Goal: Task Accomplishment & Management: Use online tool/utility

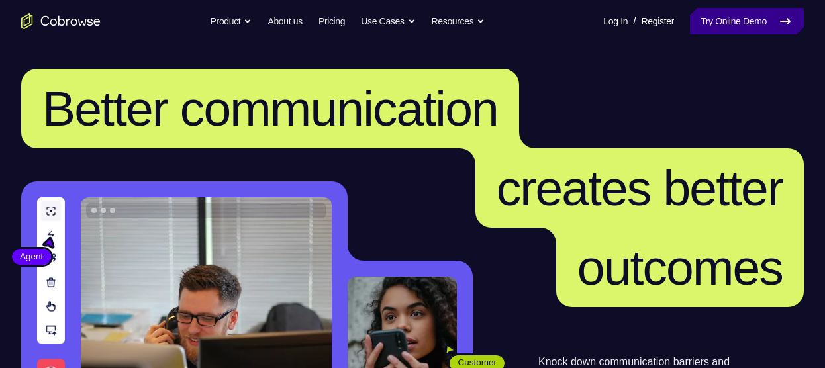
click at [757, 14] on link "Try Online Demo" at bounding box center [747, 21] width 114 height 26
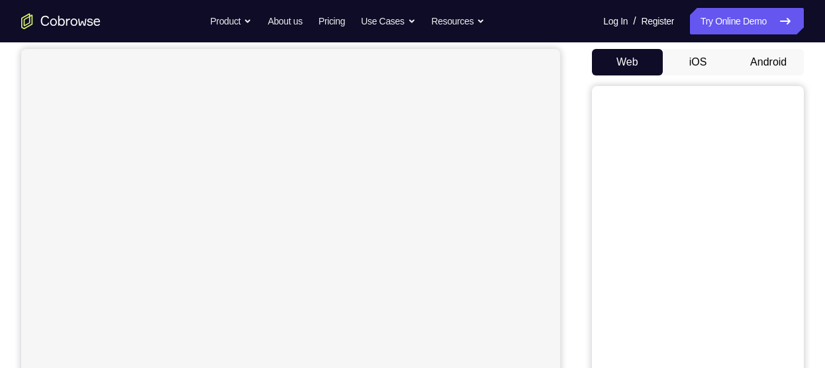
scroll to position [124, 0]
click at [763, 50] on button "Android" at bounding box center [768, 61] width 71 height 26
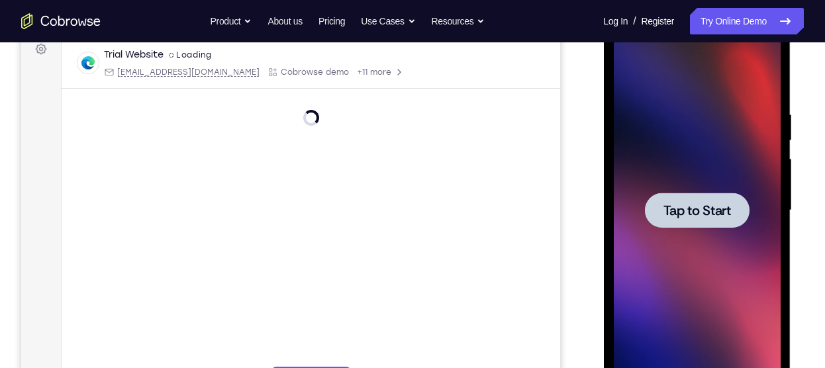
scroll to position [0, 0]
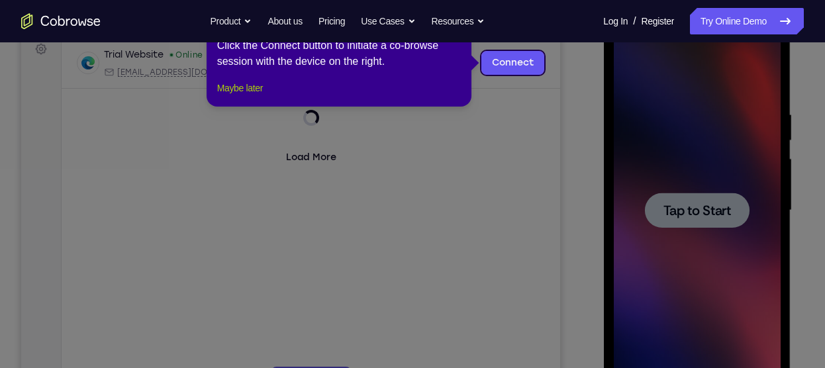
click at [226, 96] on button "Maybe later" at bounding box center [240, 88] width 46 height 16
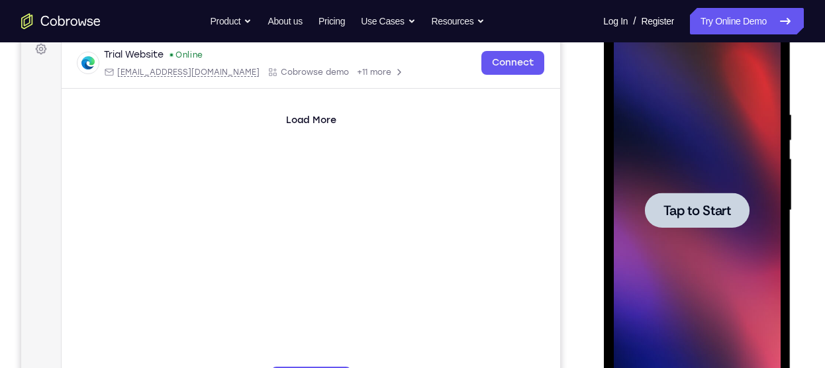
click at [673, 193] on div at bounding box center [696, 210] width 105 height 35
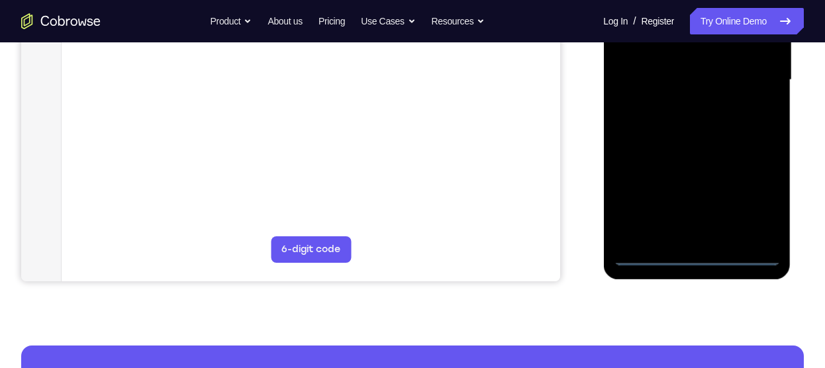
scroll to position [335, 0]
click at [692, 253] on div at bounding box center [696, 79] width 167 height 371
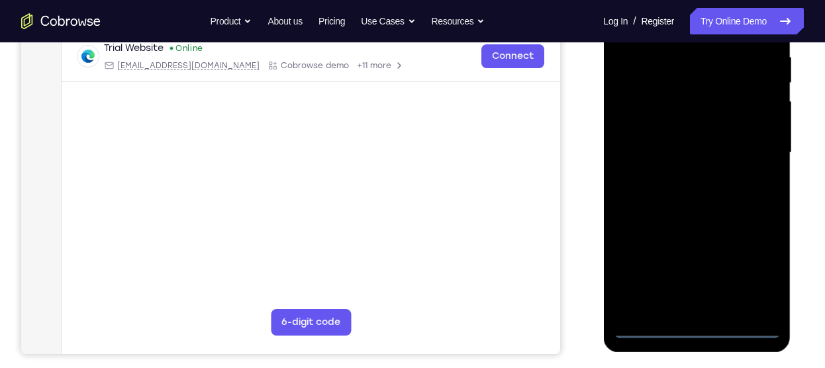
scroll to position [261, 0]
click at [754, 272] on div at bounding box center [696, 153] width 167 height 371
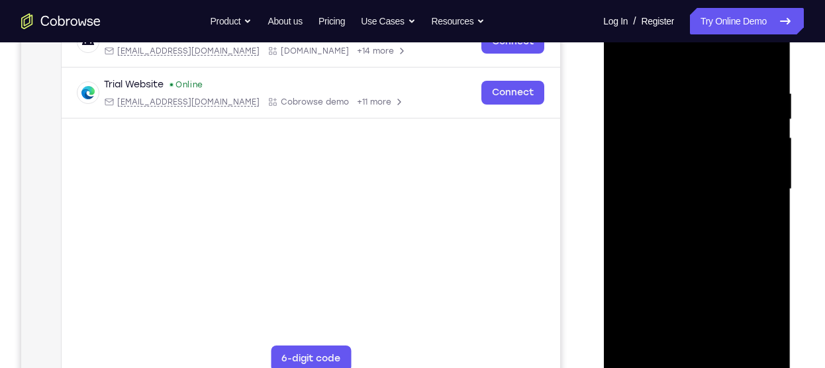
scroll to position [230, 0]
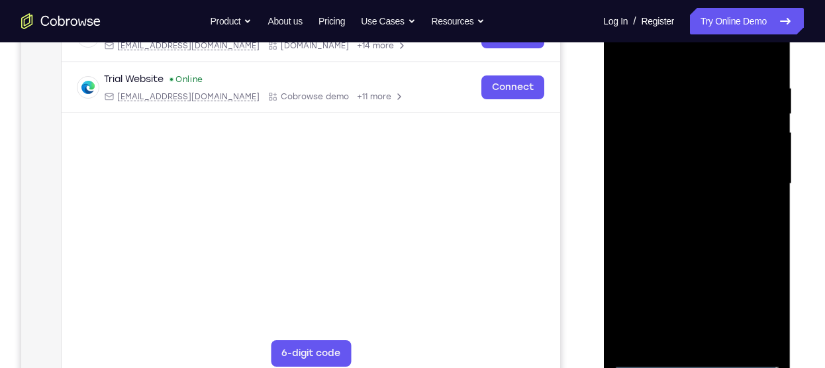
click at [655, 60] on div at bounding box center [696, 184] width 167 height 371
click at [756, 175] on div at bounding box center [696, 184] width 167 height 371
click at [685, 205] on div at bounding box center [696, 184] width 167 height 371
click at [693, 169] on div at bounding box center [696, 184] width 167 height 371
click at [660, 180] on div at bounding box center [696, 184] width 167 height 371
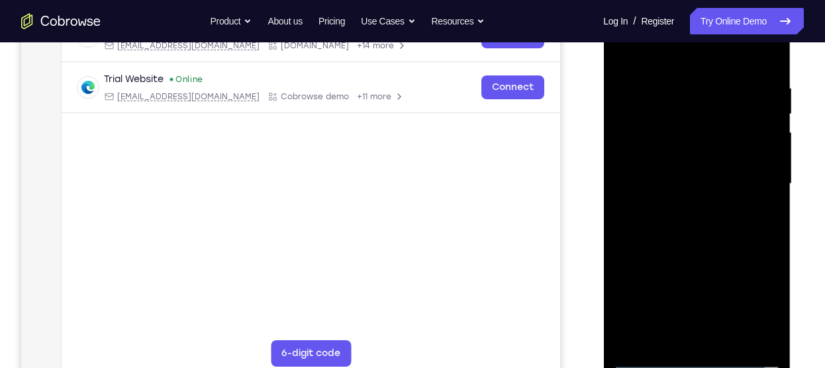
click at [658, 226] on div at bounding box center [696, 184] width 167 height 371
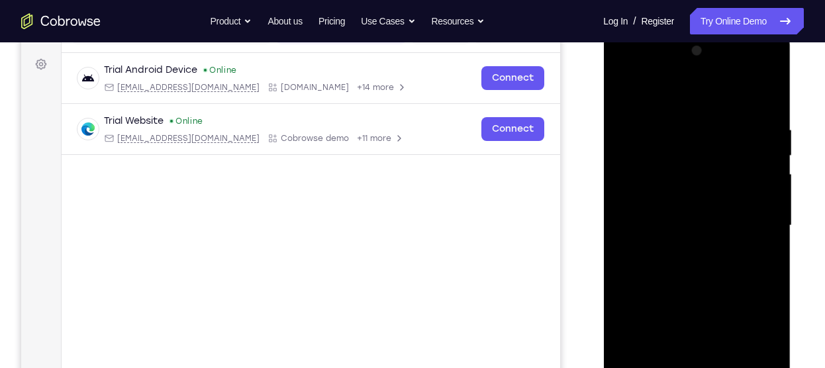
scroll to position [212, 0]
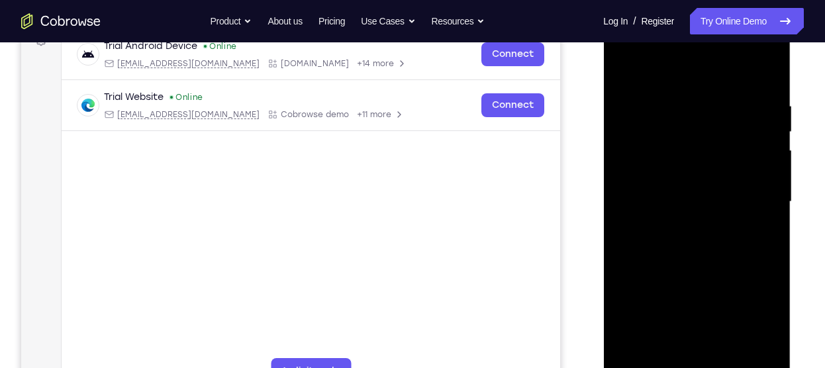
click at [706, 261] on div at bounding box center [696, 202] width 167 height 371
click at [767, 69] on div at bounding box center [696, 202] width 167 height 371
click at [656, 187] on div at bounding box center [696, 202] width 167 height 371
click at [657, 270] on div at bounding box center [696, 202] width 167 height 371
click at [780, 208] on div at bounding box center [696, 204] width 187 height 394
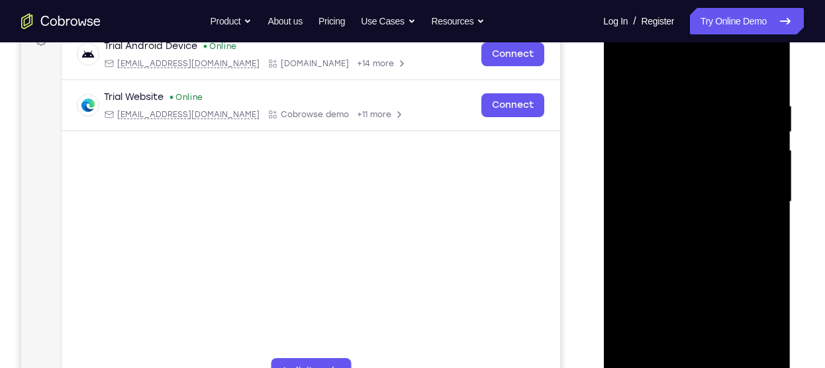
click at [772, 208] on div at bounding box center [696, 202] width 167 height 371
click at [622, 69] on div at bounding box center [696, 202] width 167 height 371
click at [626, 69] on div at bounding box center [696, 202] width 167 height 371
click at [659, 161] on div at bounding box center [696, 202] width 167 height 371
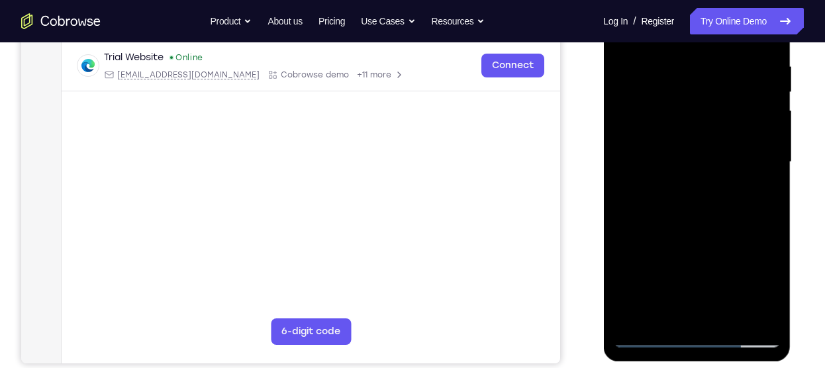
scroll to position [260, 0]
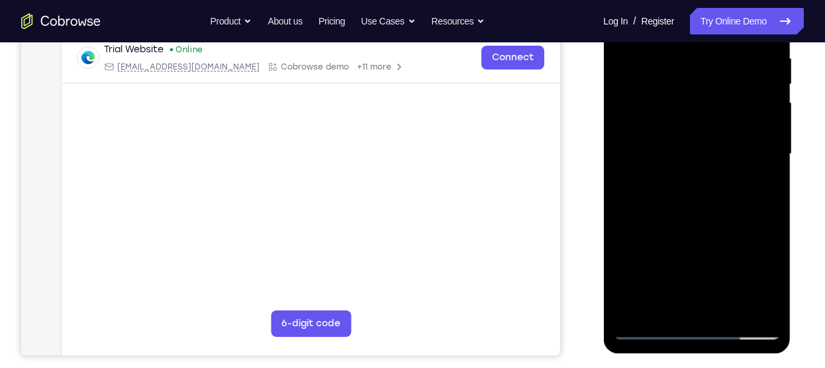
click at [651, 225] on div at bounding box center [696, 154] width 167 height 371
click at [765, 156] on div at bounding box center [696, 154] width 167 height 371
click at [768, 151] on div at bounding box center [696, 154] width 167 height 371
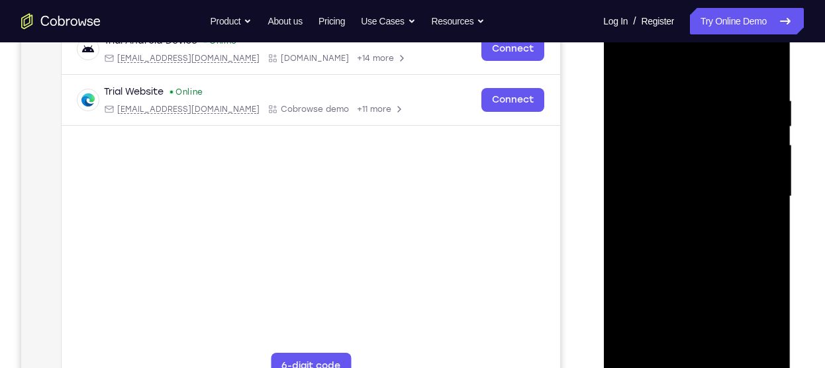
scroll to position [217, 0]
click at [622, 56] on div at bounding box center [696, 197] width 167 height 371
click at [701, 267] on div at bounding box center [696, 197] width 167 height 371
click at [769, 191] on div at bounding box center [696, 197] width 167 height 371
click at [769, 197] on div at bounding box center [696, 197] width 167 height 371
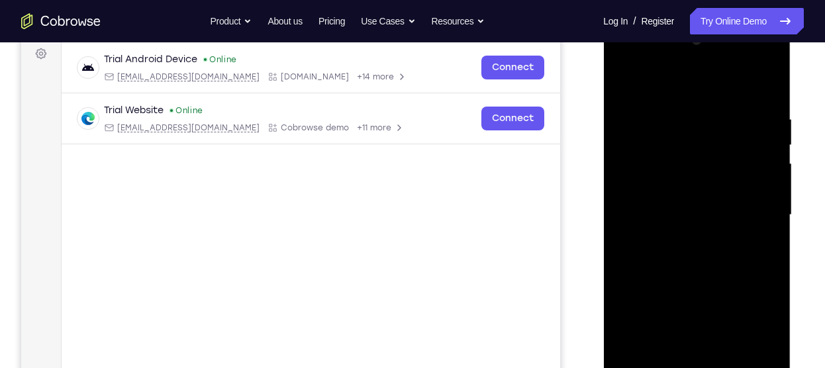
scroll to position [195, 0]
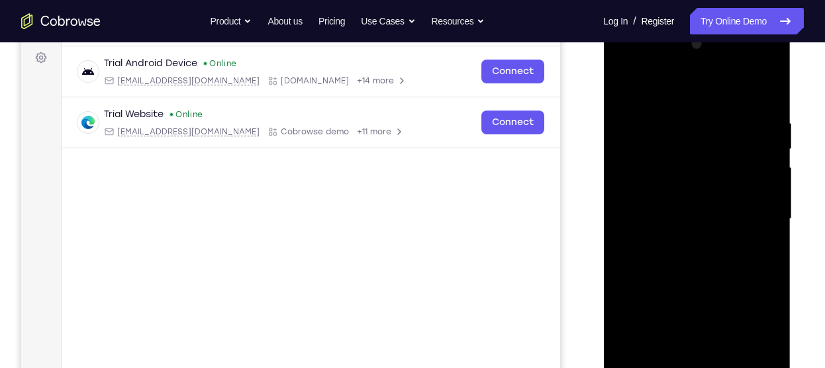
click at [622, 86] on div at bounding box center [696, 219] width 167 height 371
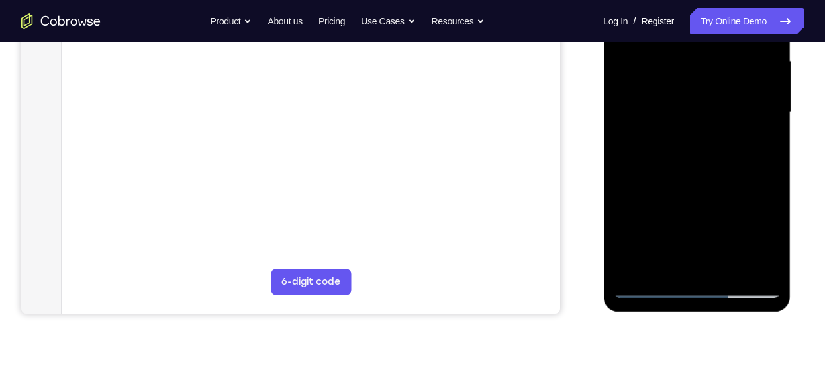
scroll to position [305, 0]
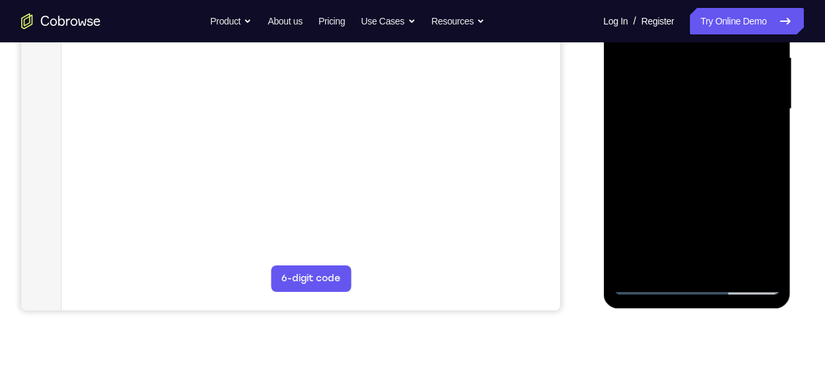
click at [751, 203] on div at bounding box center [696, 109] width 167 height 371
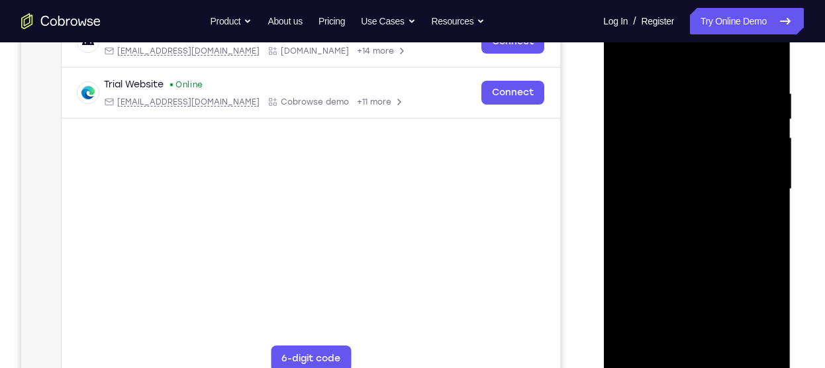
scroll to position [224, 0]
click at [622, 55] on div at bounding box center [696, 190] width 167 height 371
click at [647, 124] on div at bounding box center [696, 190] width 167 height 371
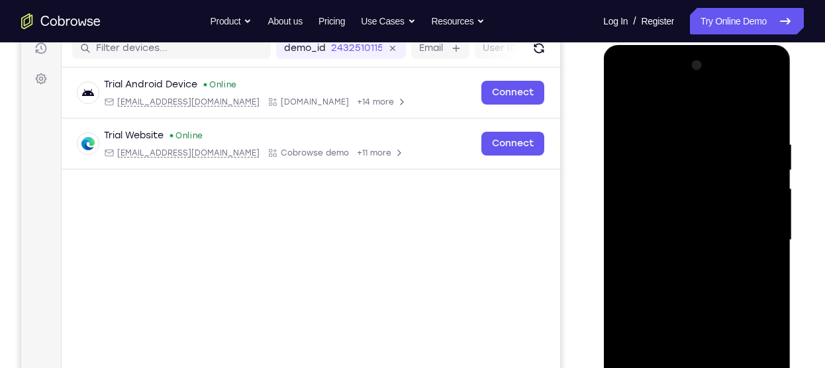
click at [625, 108] on div at bounding box center [696, 240] width 167 height 371
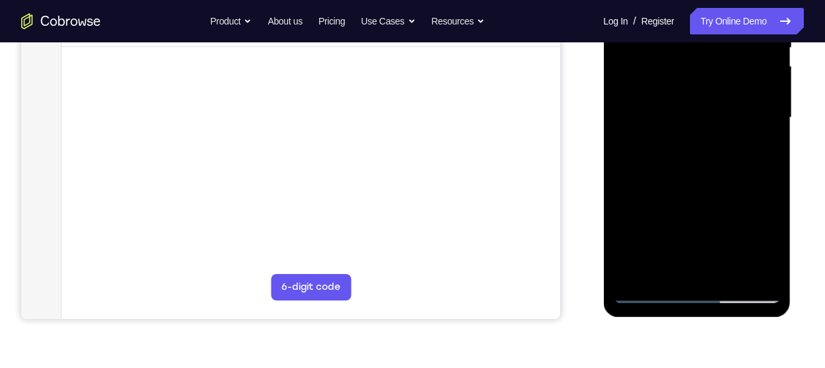
scroll to position [297, 0]
click at [666, 272] on div at bounding box center [696, 117] width 167 height 371
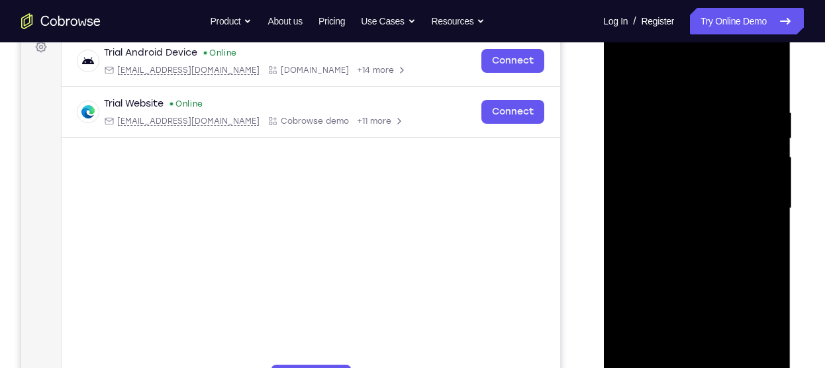
scroll to position [203, 0]
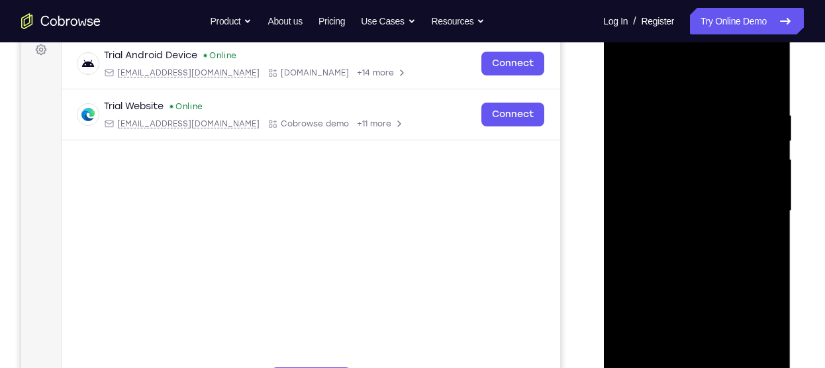
click at [676, 75] on div at bounding box center [696, 211] width 167 height 371
click at [672, 111] on div at bounding box center [696, 211] width 167 height 371
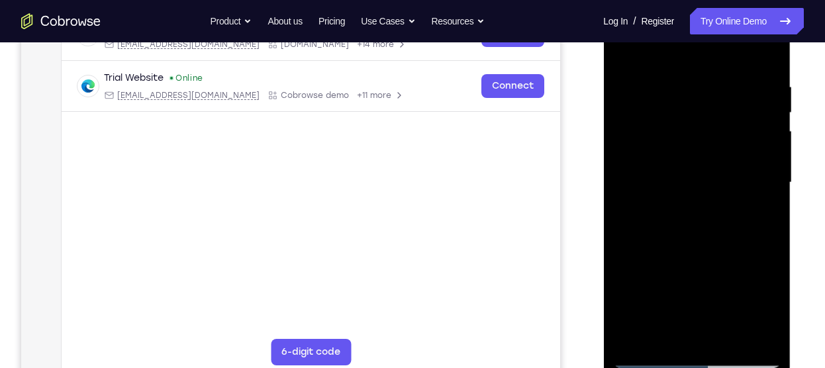
click at [627, 159] on div at bounding box center [696, 182] width 167 height 371
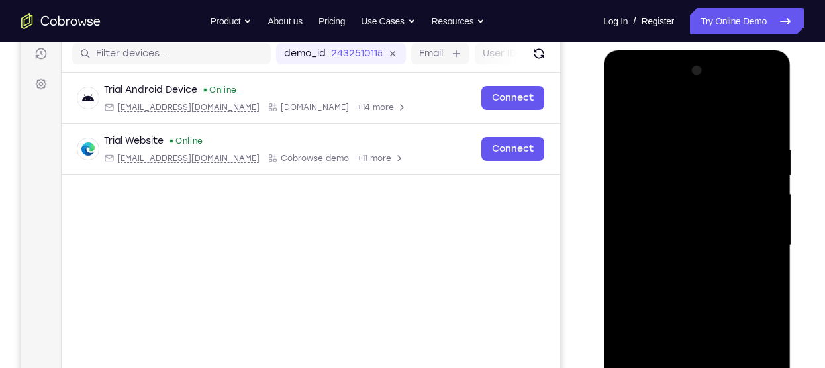
scroll to position [167, 0]
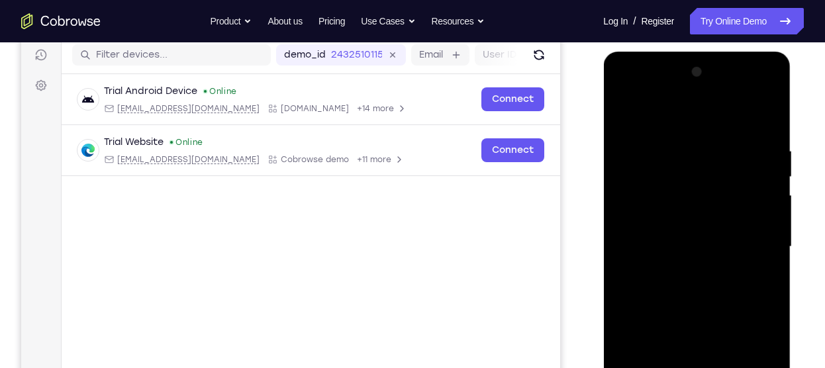
click at [769, 76] on div at bounding box center [696, 247] width 167 height 371
click at [651, 233] on div at bounding box center [696, 247] width 167 height 371
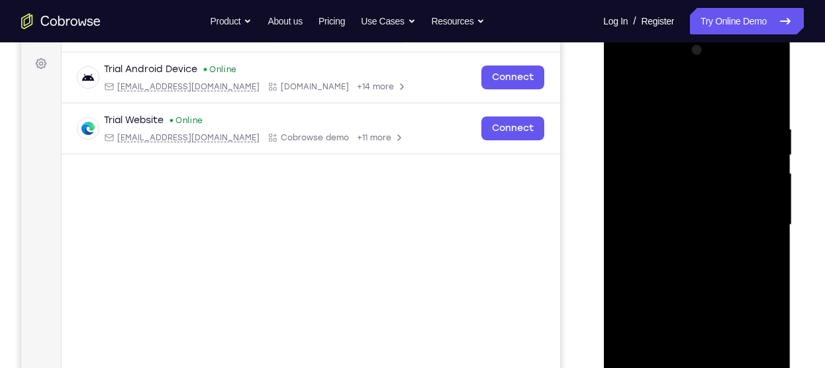
click at [761, 161] on div at bounding box center [696, 225] width 167 height 371
click at [753, 185] on div at bounding box center [696, 225] width 167 height 371
click at [755, 203] on div at bounding box center [696, 225] width 167 height 371
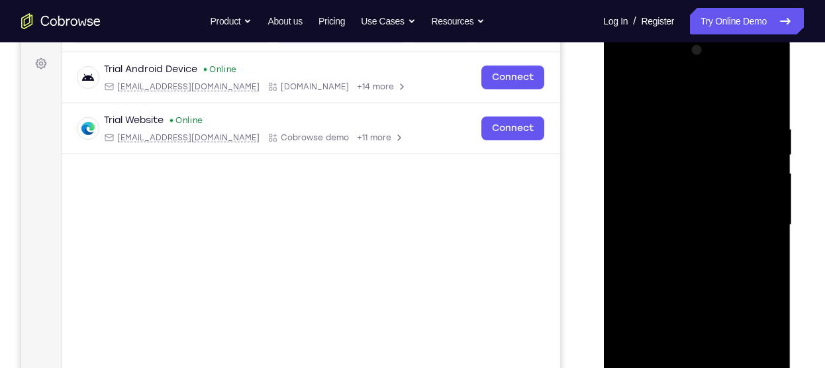
click at [739, 169] on div at bounding box center [696, 225] width 167 height 371
click at [748, 175] on div at bounding box center [696, 225] width 167 height 371
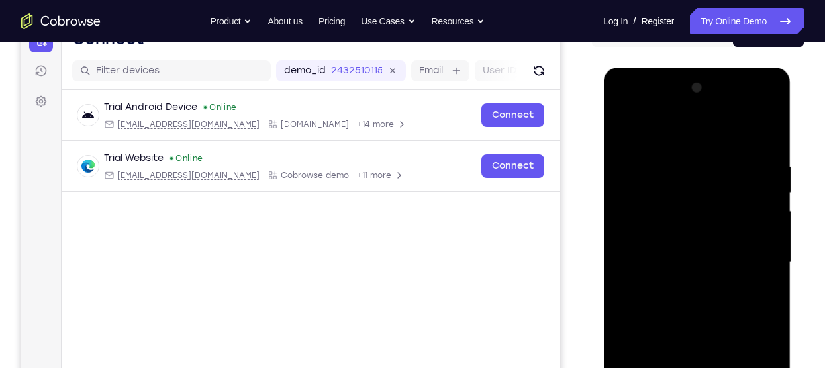
scroll to position [151, 0]
click at [631, 214] on div at bounding box center [696, 263] width 167 height 371
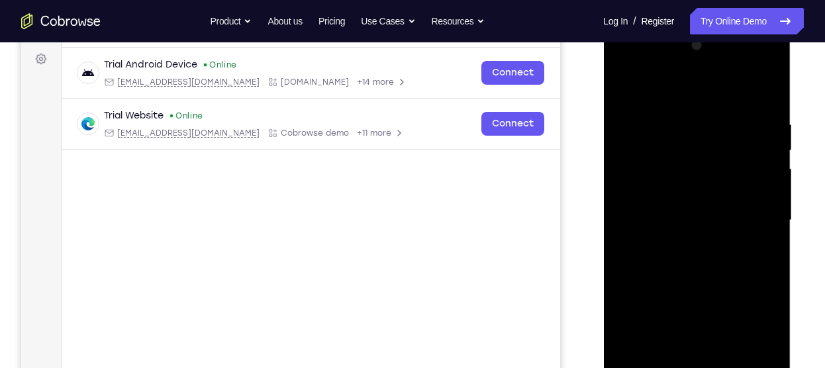
scroll to position [198, 0]
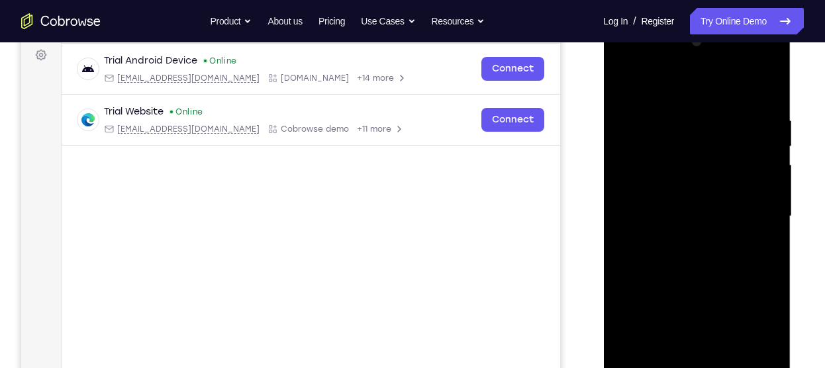
click at [756, 196] on div at bounding box center [696, 216] width 167 height 371
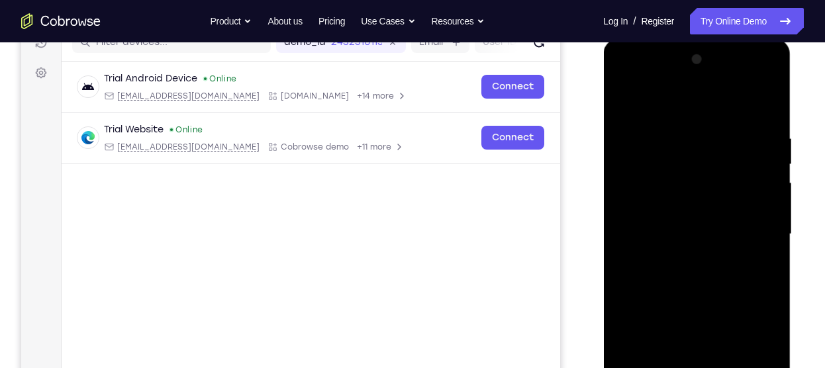
scroll to position [179, 0]
click at [629, 195] on div at bounding box center [696, 235] width 167 height 371
click at [621, 179] on div at bounding box center [696, 235] width 167 height 371
click at [634, 196] on div at bounding box center [696, 235] width 167 height 371
click at [634, 195] on div at bounding box center [696, 235] width 167 height 371
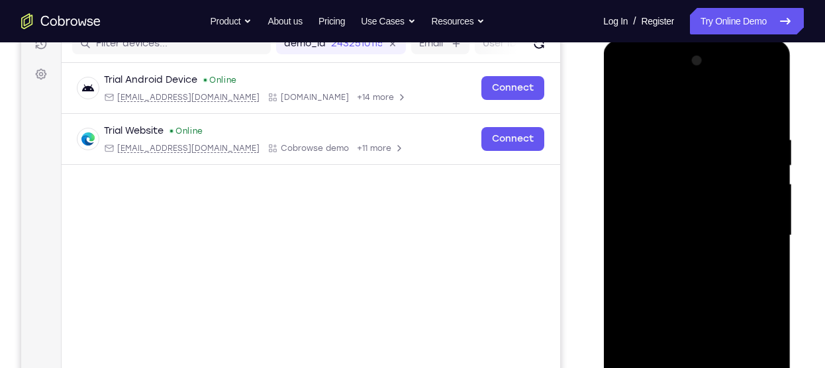
click at [762, 180] on div at bounding box center [696, 235] width 167 height 371
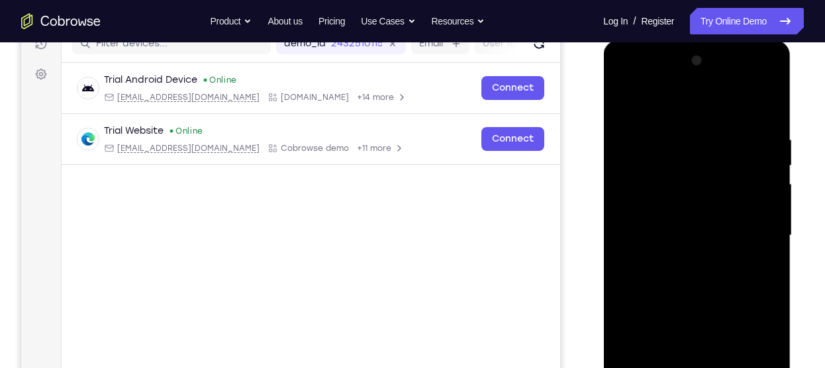
click at [762, 180] on div at bounding box center [696, 235] width 167 height 371
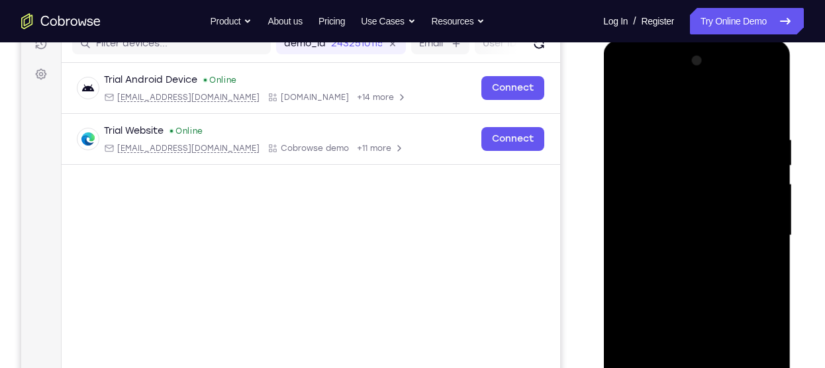
click at [762, 180] on div at bounding box center [696, 235] width 167 height 371
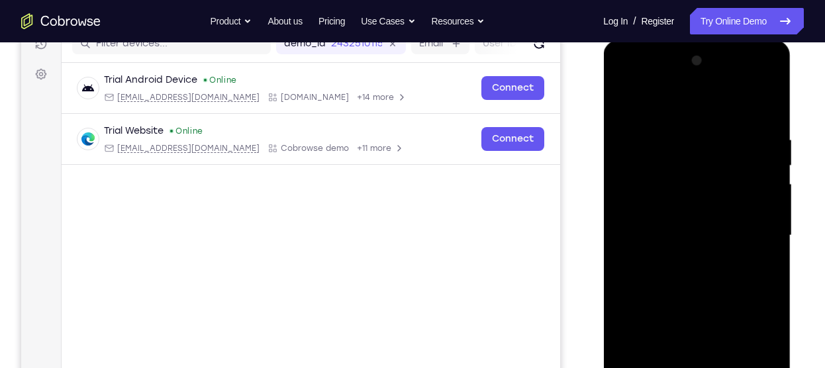
click at [762, 180] on div at bounding box center [696, 235] width 167 height 371
click at [759, 174] on div at bounding box center [696, 235] width 167 height 371
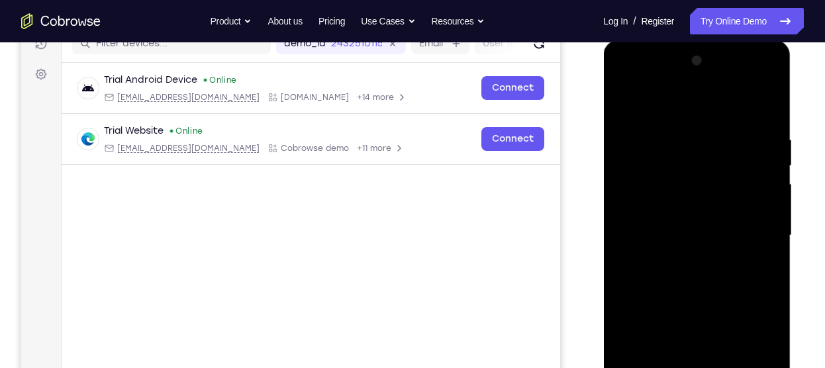
click at [628, 179] on div at bounding box center [696, 235] width 167 height 371
click at [768, 175] on div at bounding box center [696, 235] width 167 height 371
click at [768, 201] on div at bounding box center [696, 235] width 167 height 371
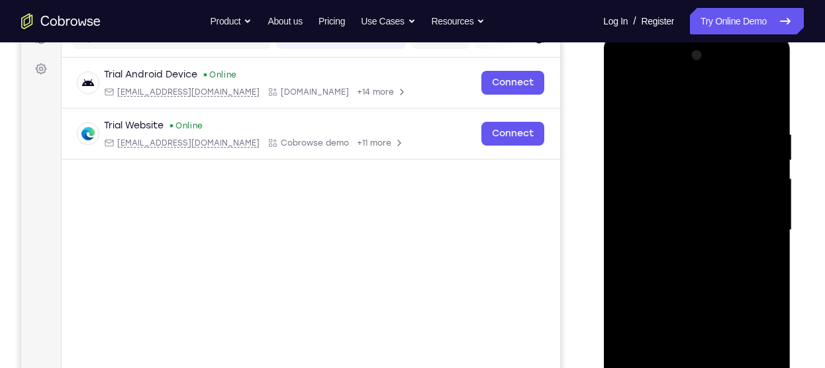
scroll to position [183, 0]
click at [772, 60] on div at bounding box center [696, 231] width 167 height 371
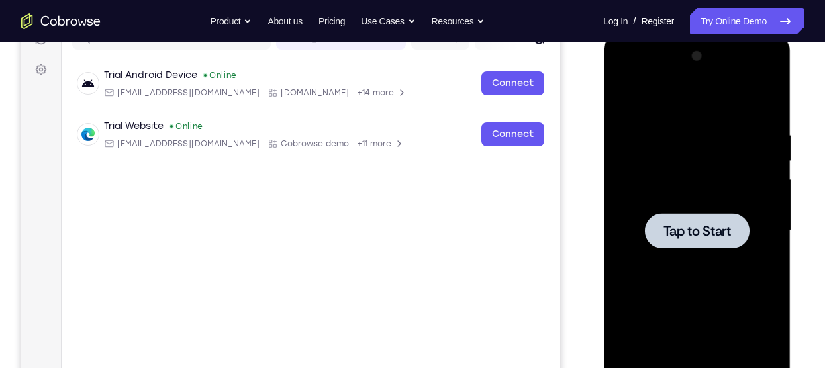
click at [496, 332] on main "demo_id 2432510115 2432510115 Email User ID Device ID Device name 6-digit code …" at bounding box center [311, 242] width 498 height 443
